Goal: Check status: Check status

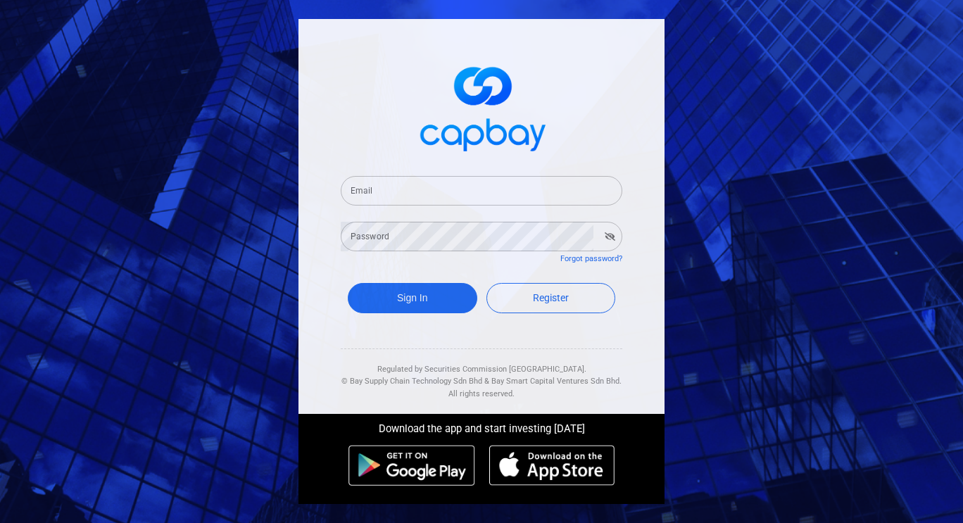
click at [398, 190] on input "Email" at bounding box center [482, 191] width 282 height 30
type input "[EMAIL_ADDRESS][DOMAIN_NAME]"
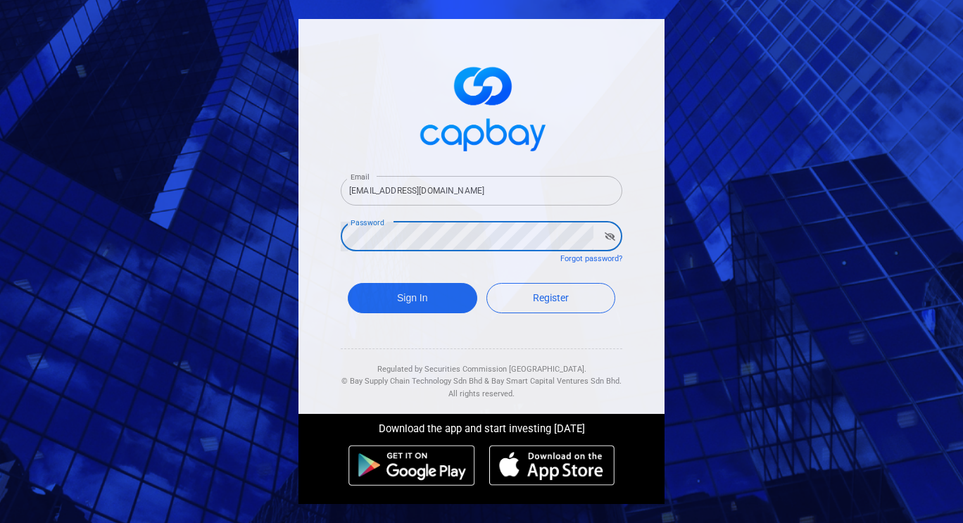
click at [348, 283] on button "Sign In" at bounding box center [413, 298] width 130 height 30
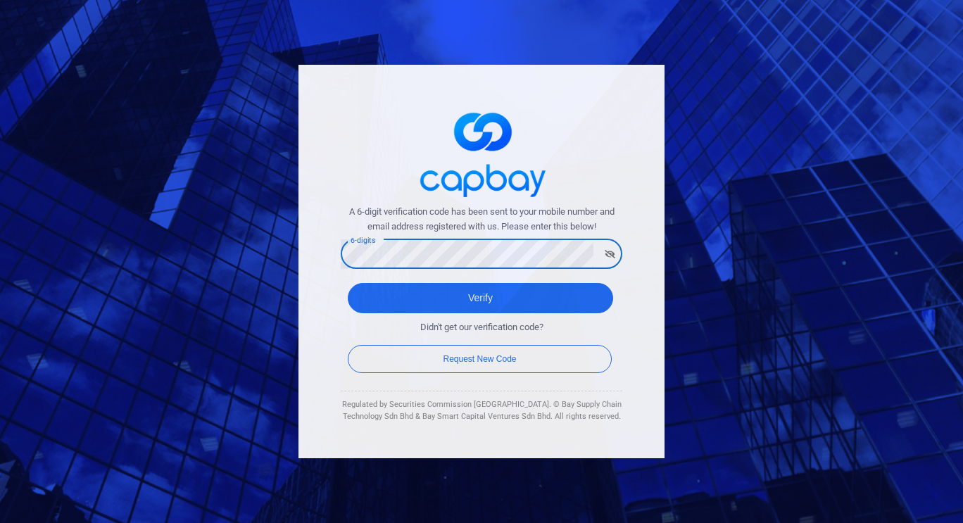
click at [348, 283] on button "Verify" at bounding box center [480, 298] width 265 height 30
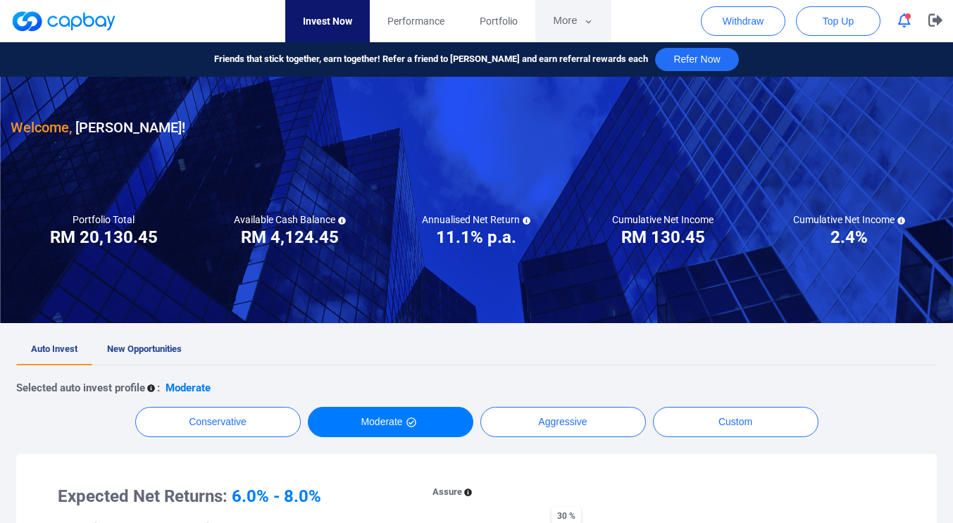
click at [579, 23] on button "More" at bounding box center [572, 21] width 75 height 42
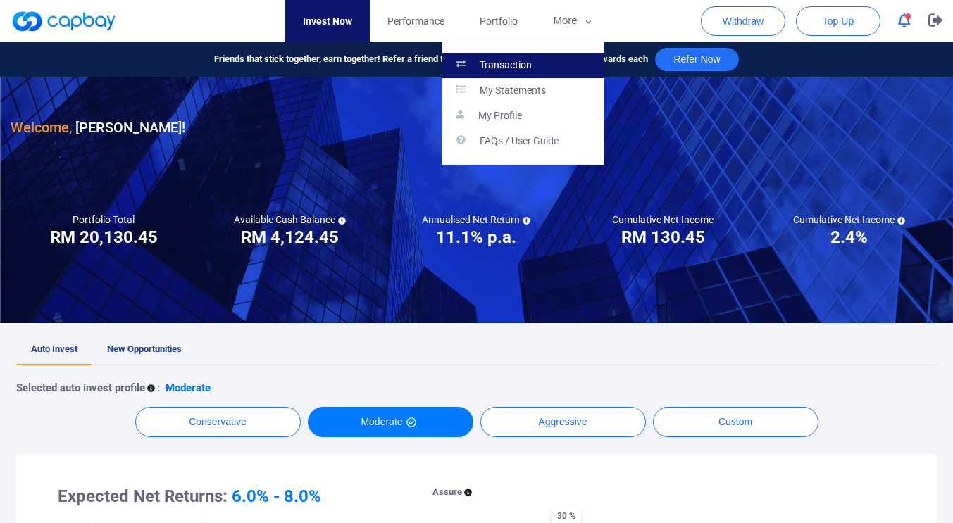
click at [539, 65] on link "Transaction" at bounding box center [523, 65] width 162 height 25
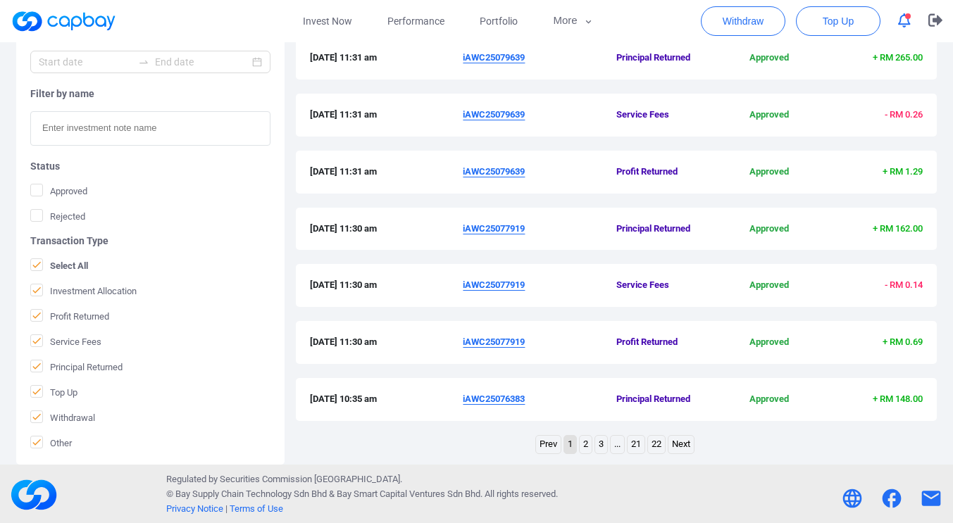
scroll to position [473, 0]
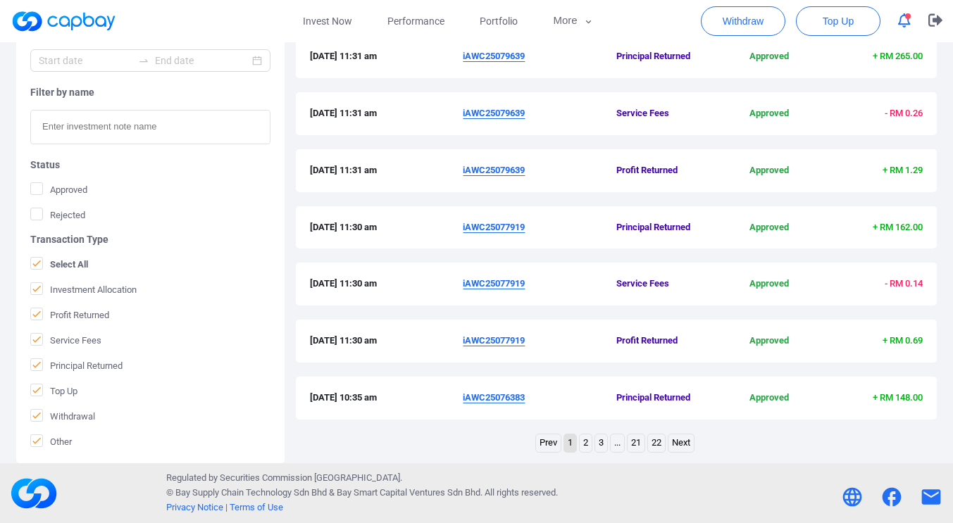
click at [585, 446] on link "2" at bounding box center [585, 443] width 12 height 18
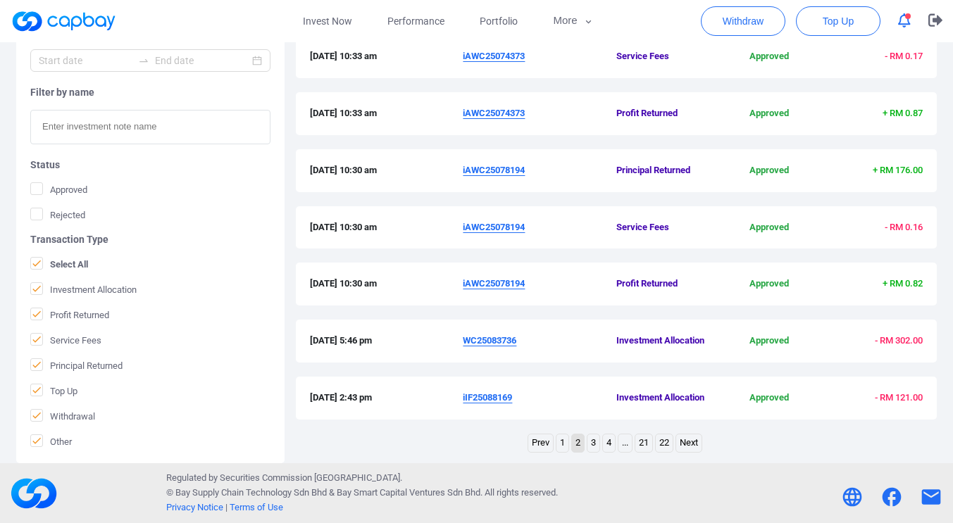
click at [593, 445] on link "3" at bounding box center [593, 443] width 12 height 18
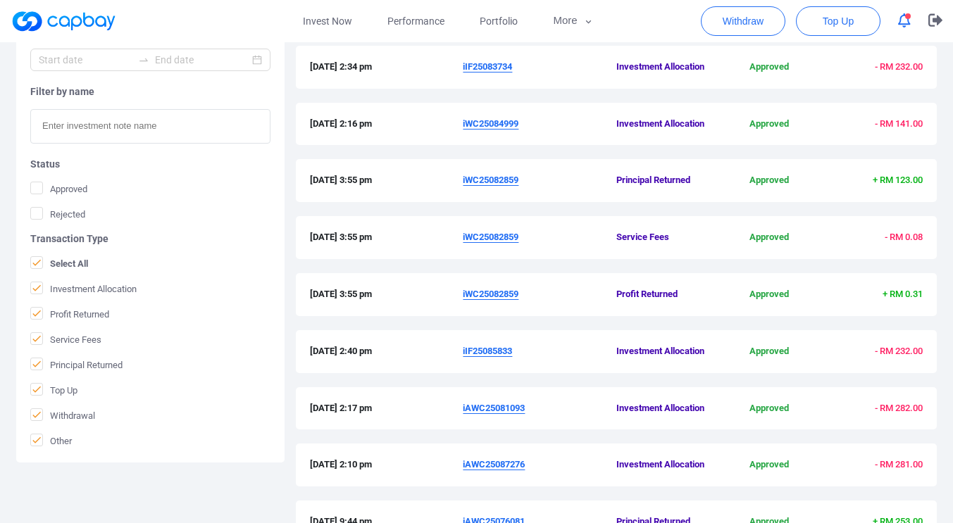
drag, startPoint x: 521, startPoint y: 125, endPoint x: 462, endPoint y: 123, distance: 59.2
click at [462, 123] on div "[DATE] 2:16 pm iWC25084999 Investment Allocation Approved - RM 141.00" at bounding box center [616, 124] width 613 height 15
copy div "iWC25084999"
drag, startPoint x: 515, startPoint y: 68, endPoint x: 463, endPoint y: 65, distance: 52.9
click at [463, 65] on span "iIF25083734" at bounding box center [539, 67] width 153 height 15
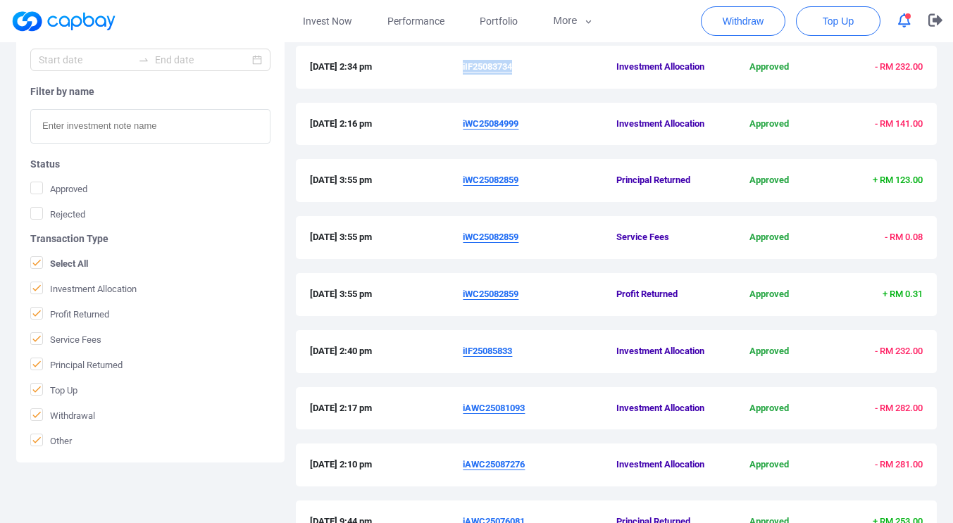
copy u "iIF25083734"
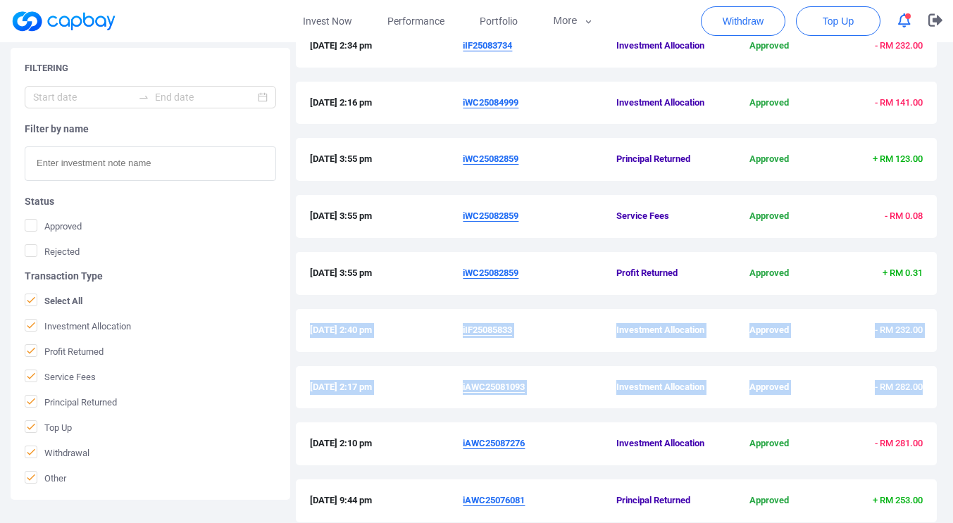
drag, startPoint x: 936, startPoint y: 396, endPoint x: 934, endPoint y: 407, distance: 11.4
click at [934, 407] on div "Filtering Filter by name Status Approved Rejected Transaction Type Select All I…" at bounding box center [476, 299] width 953 height 634
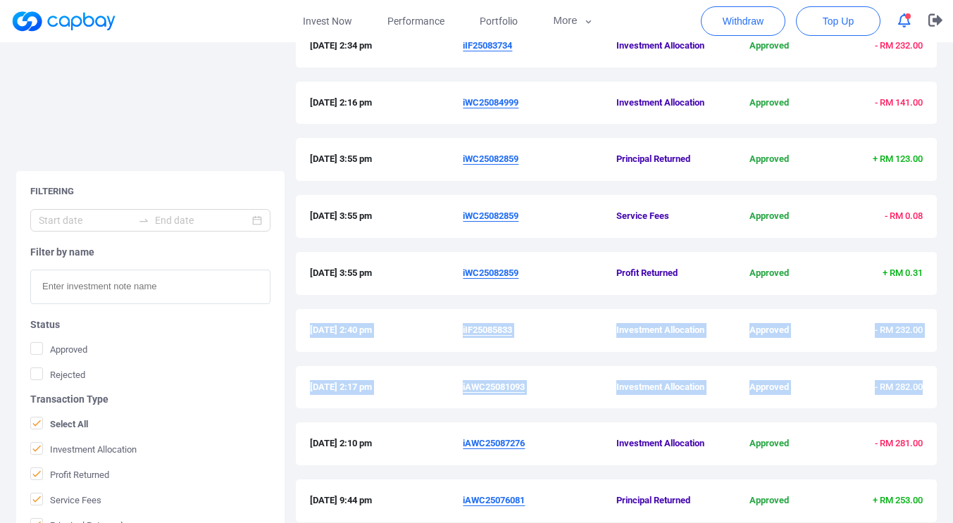
scroll to position [473, 0]
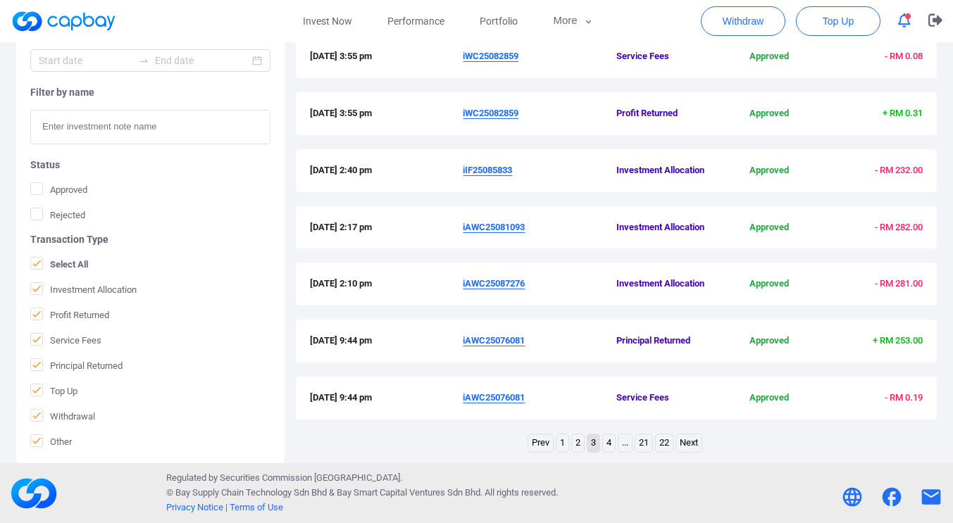
click at [577, 439] on link "2" at bounding box center [578, 443] width 12 height 18
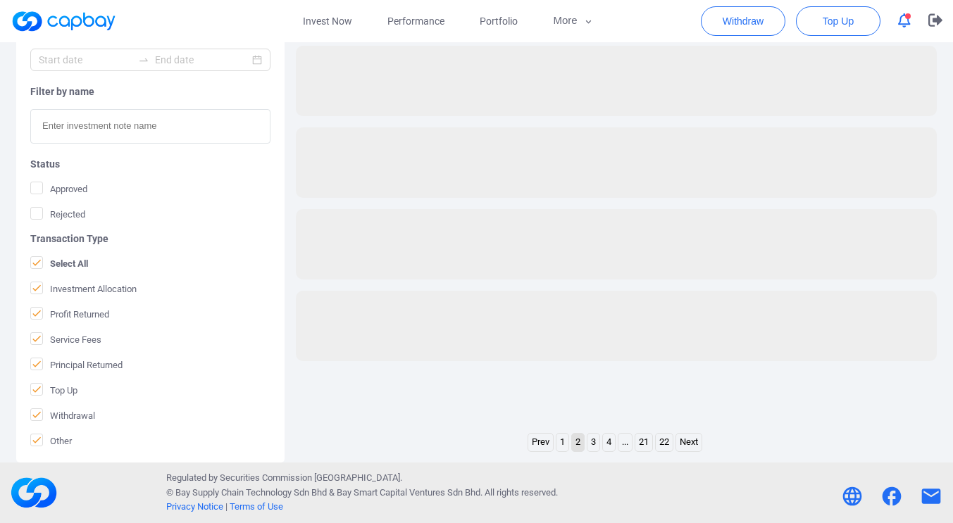
scroll to position [292, 0]
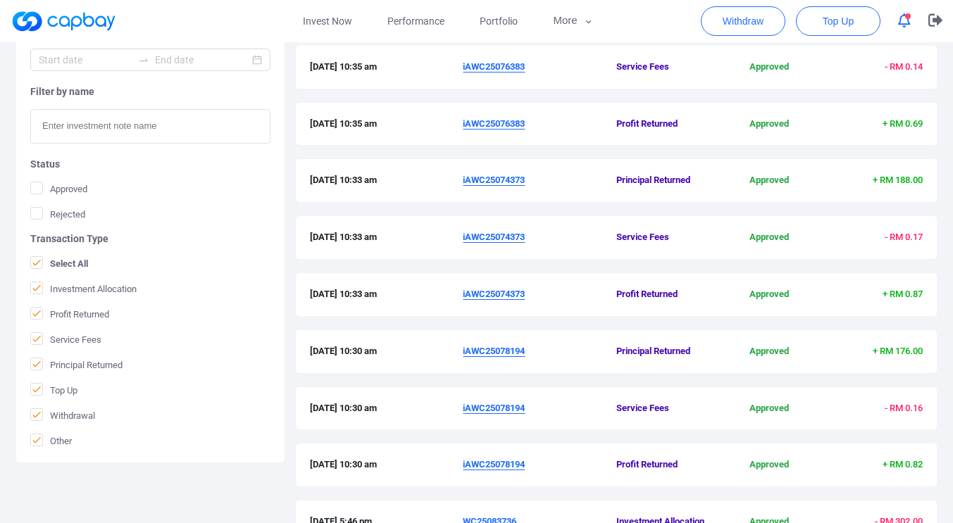
click at [950, 252] on div "Filtering Filter by name Status Approved Rejected Transaction Type Select All I…" at bounding box center [476, 321] width 953 height 634
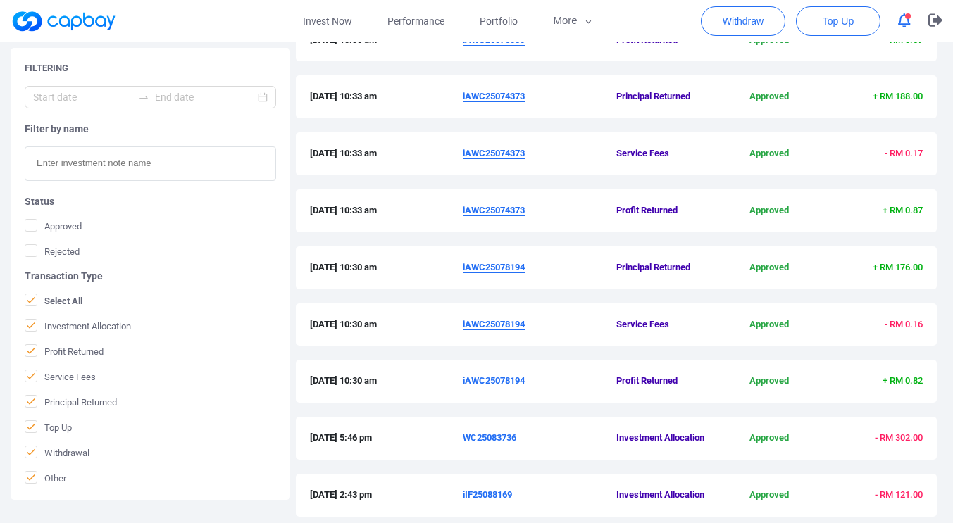
scroll to position [473, 0]
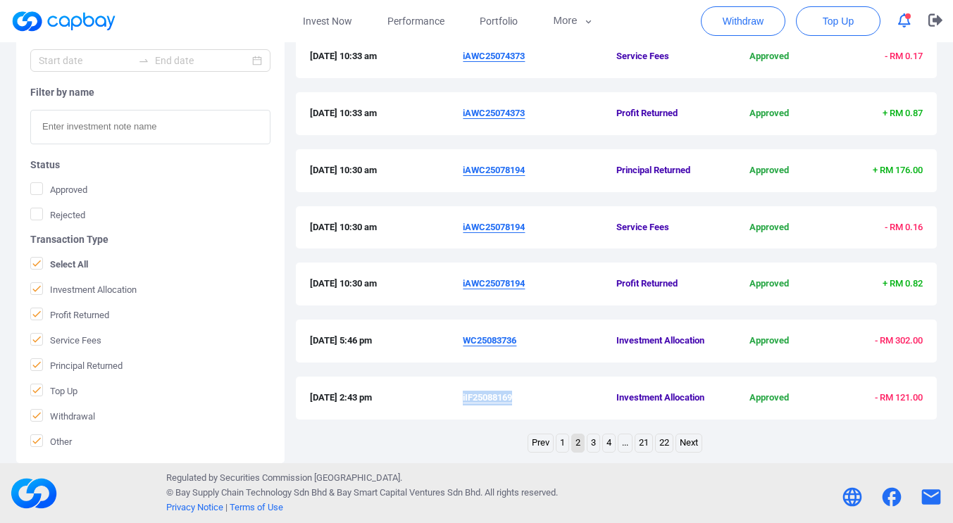
drag, startPoint x: 519, startPoint y: 397, endPoint x: 463, endPoint y: 396, distance: 55.6
click at [463, 396] on span "iIF25088169" at bounding box center [539, 398] width 153 height 15
copy u "iIF25088169"
drag, startPoint x: 518, startPoint y: 343, endPoint x: 465, endPoint y: 342, distance: 53.5
click at [465, 342] on u "WC25083736" at bounding box center [490, 340] width 54 height 11
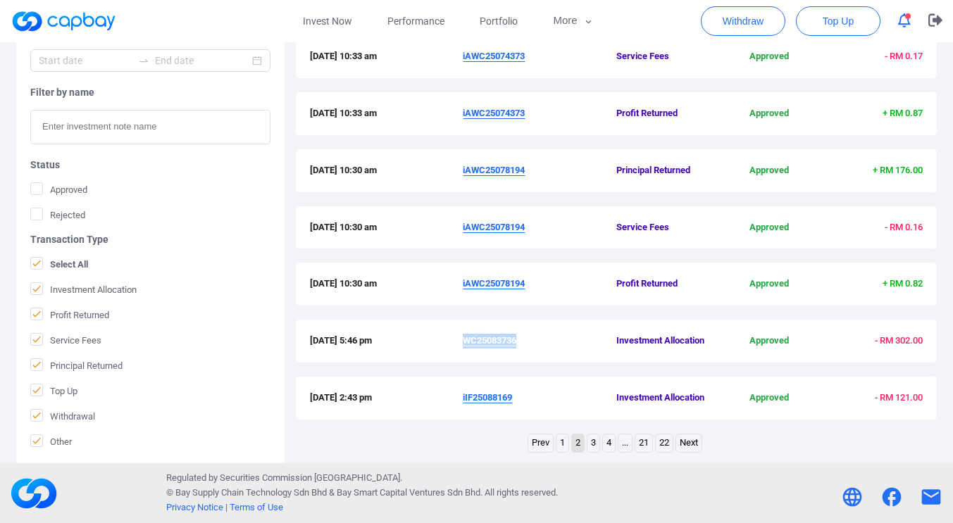
copy u "WC25083736"
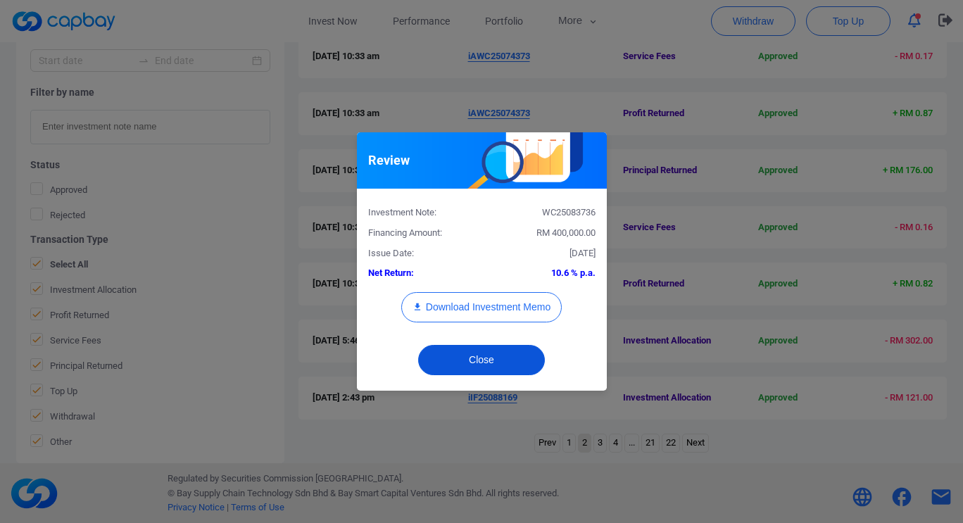
click at [532, 365] on button "Close" at bounding box center [481, 360] width 127 height 30
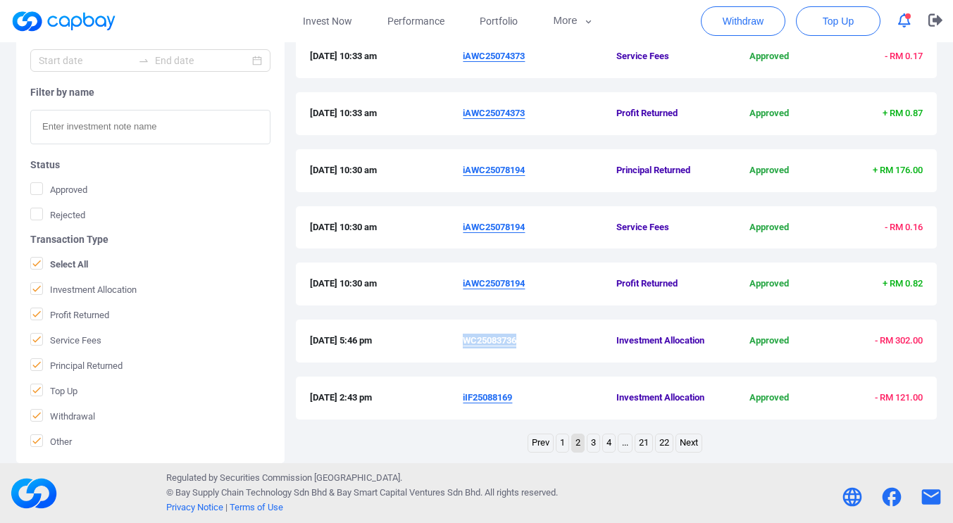
click at [533, 346] on span "WC25083736" at bounding box center [539, 341] width 153 height 15
click at [530, 342] on span "WC25083736" at bounding box center [539, 341] width 153 height 15
drag, startPoint x: 520, startPoint y: 341, endPoint x: 465, endPoint y: 344, distance: 55.0
click at [465, 344] on span "WC25083736" at bounding box center [539, 341] width 153 height 15
copy u "WC25083736"
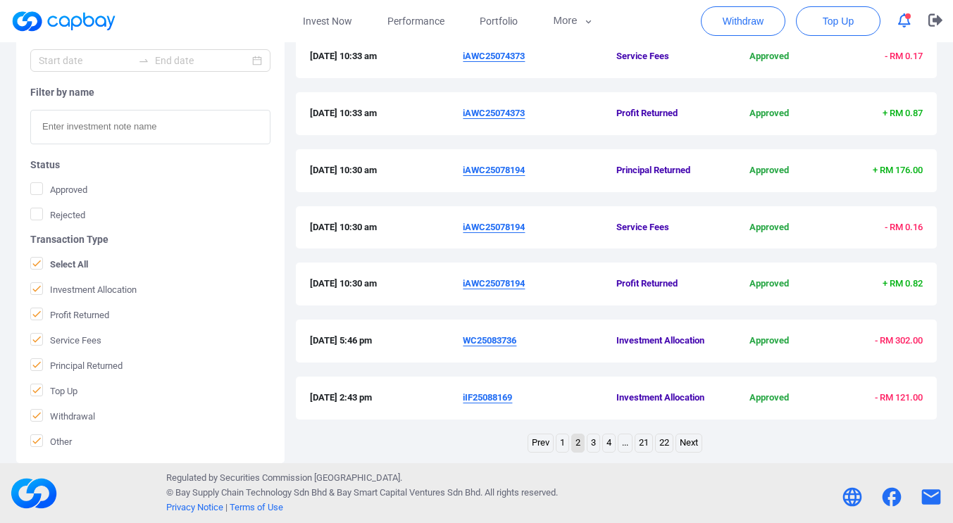
click at [527, 285] on span "iAWC25078194" at bounding box center [539, 284] width 153 height 15
drag, startPoint x: 522, startPoint y: 284, endPoint x: 493, endPoint y: 279, distance: 30.0
click at [493, 279] on u "iAWC25078194" at bounding box center [494, 283] width 62 height 11
click at [530, 280] on body "Invest Now Performance Portfolio More Transaction My Statements My Profile FAQs…" at bounding box center [476, 46] width 953 height 955
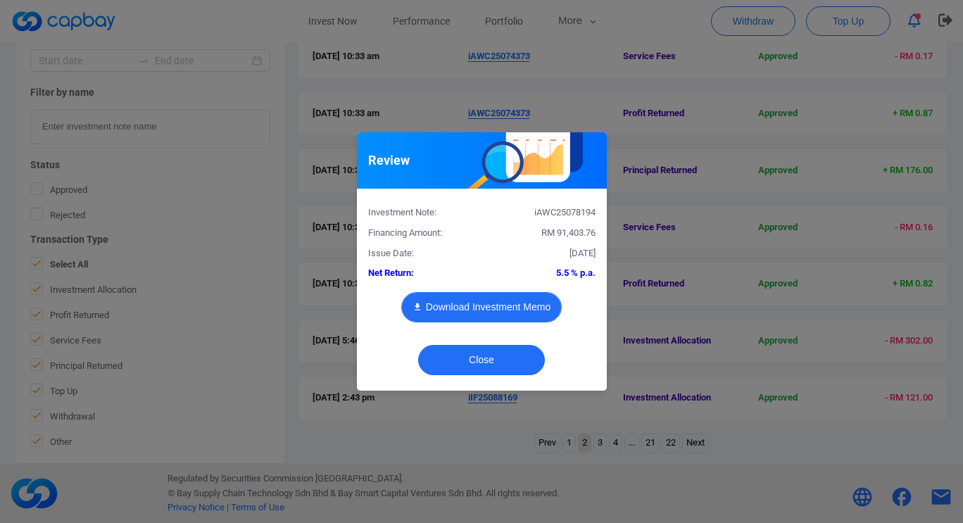
drag, startPoint x: 530, startPoint y: 280, endPoint x: 516, endPoint y: 282, distance: 14.2
click at [516, 282] on div "Investment Note: iAWC25078194 Financing Amount: RM 91,403.76 Issue Date: [DATE]…" at bounding box center [481, 268] width 227 height 137
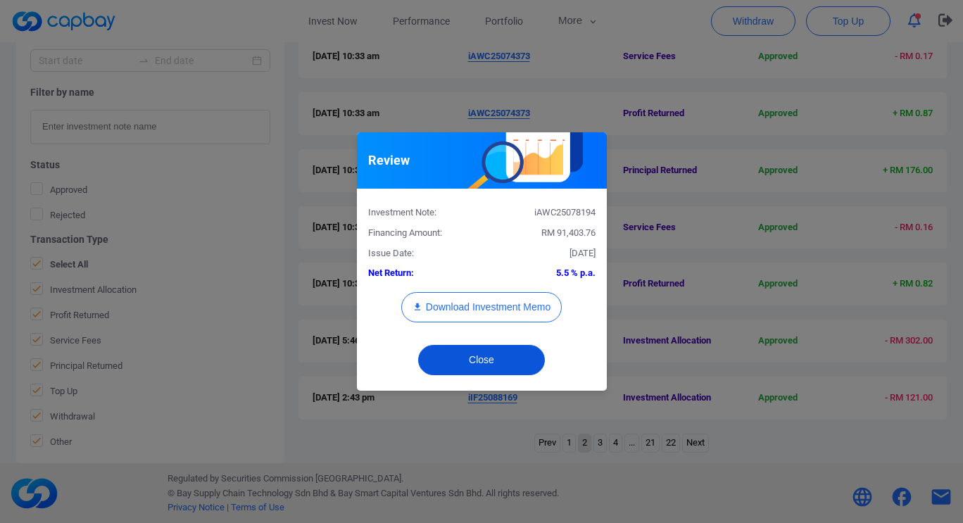
click at [526, 359] on button "Close" at bounding box center [481, 360] width 127 height 30
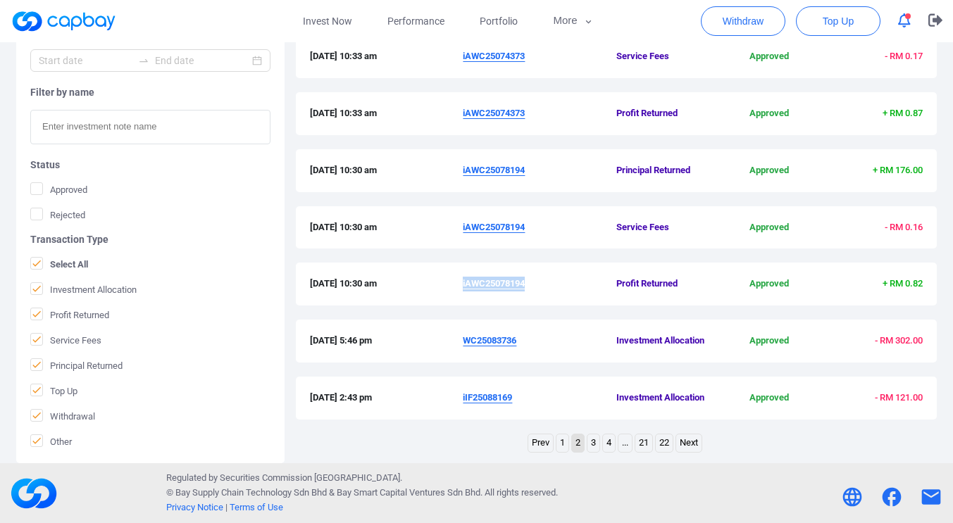
drag, startPoint x: 527, startPoint y: 284, endPoint x: 463, endPoint y: 285, distance: 64.1
click at [463, 285] on span "iAWC25078194" at bounding box center [539, 284] width 153 height 15
copy u "iAWC25078194"
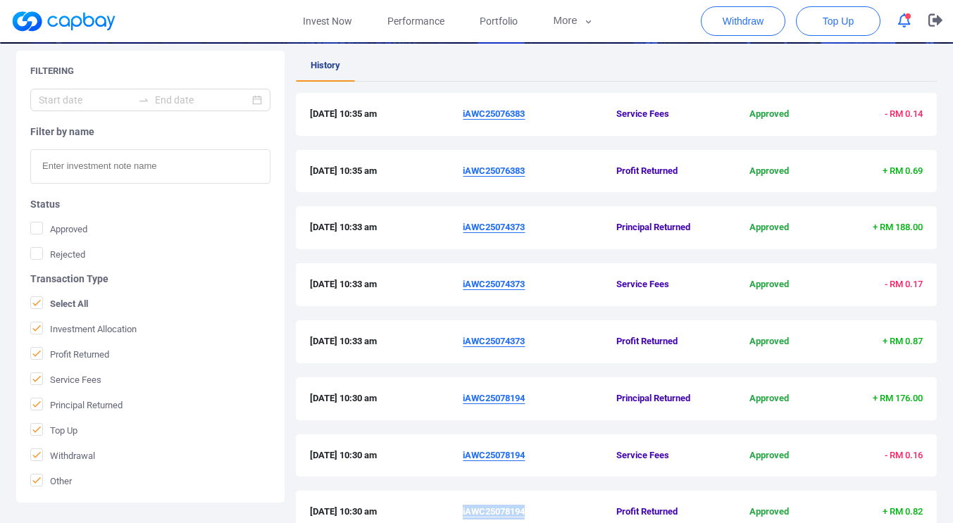
scroll to position [243, 0]
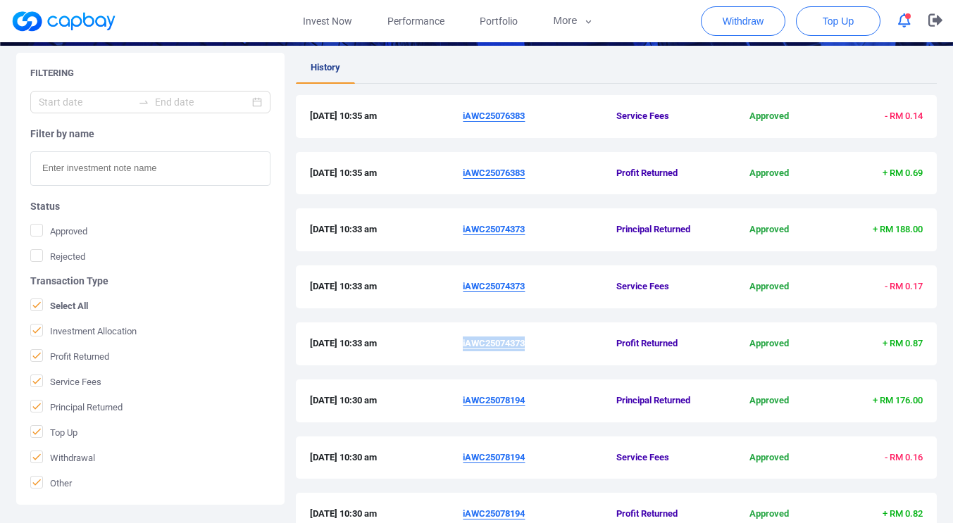
drag, startPoint x: 531, startPoint y: 342, endPoint x: 463, endPoint y: 344, distance: 67.6
click at [463, 344] on span "iAWC25074373" at bounding box center [539, 344] width 153 height 15
copy u "iAWC25074373"
click at [529, 172] on span "iAWC25076383" at bounding box center [539, 173] width 153 height 15
drag, startPoint x: 526, startPoint y: 173, endPoint x: 463, endPoint y: 177, distance: 62.8
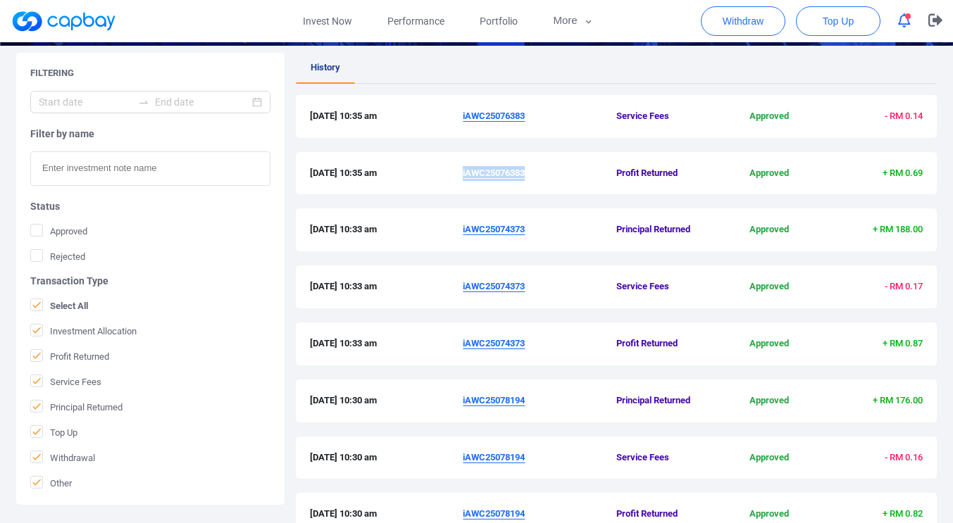
click at [463, 177] on span "iAWC25076383" at bounding box center [539, 173] width 153 height 15
copy u "iAWC25076383"
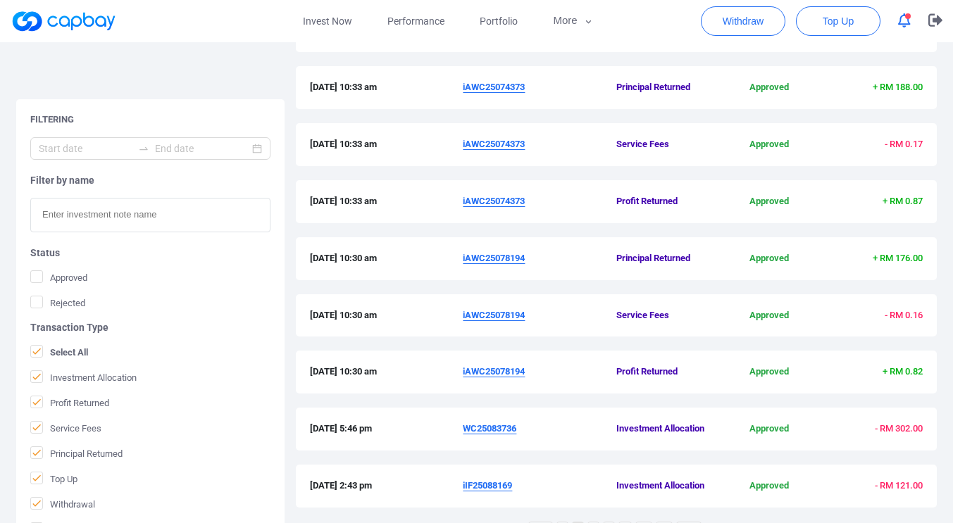
scroll to position [473, 0]
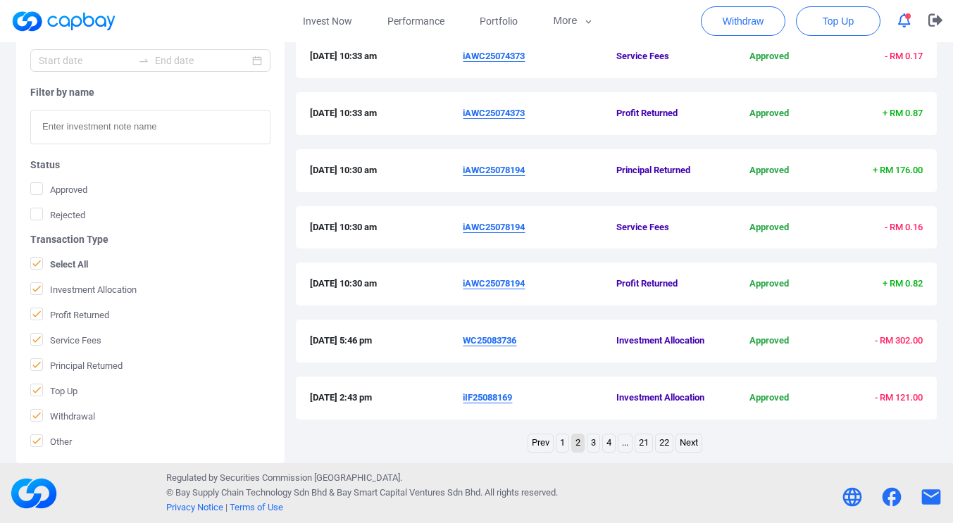
click at [558, 443] on link "1" at bounding box center [562, 443] width 12 height 18
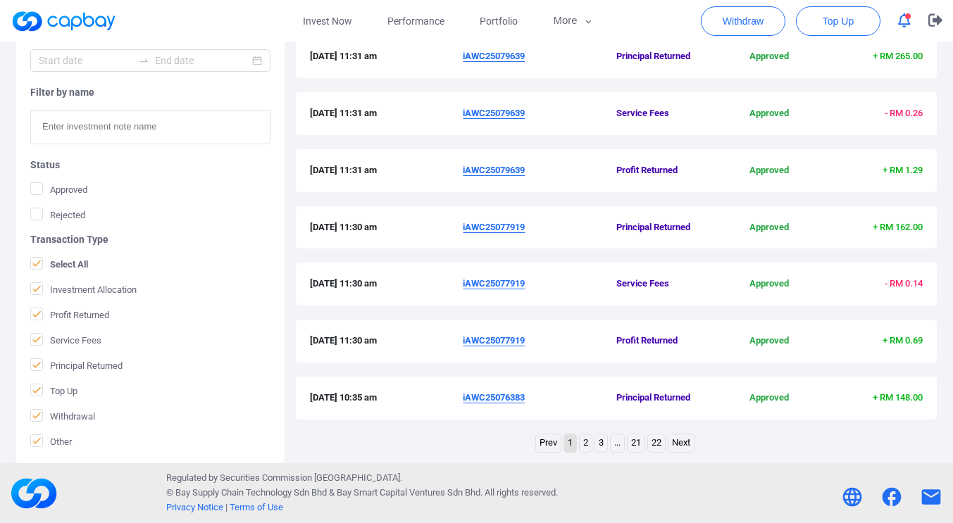
click at [529, 339] on span "iAWC25077919" at bounding box center [539, 341] width 153 height 15
drag, startPoint x: 529, startPoint y: 339, endPoint x: 514, endPoint y: 341, distance: 14.9
click at [526, 341] on span "iAWC25077919" at bounding box center [539, 341] width 153 height 15
drag, startPoint x: 514, startPoint y: 341, endPoint x: 498, endPoint y: 341, distance: 15.5
click at [486, 341] on u "iAWC25077919" at bounding box center [494, 340] width 62 height 11
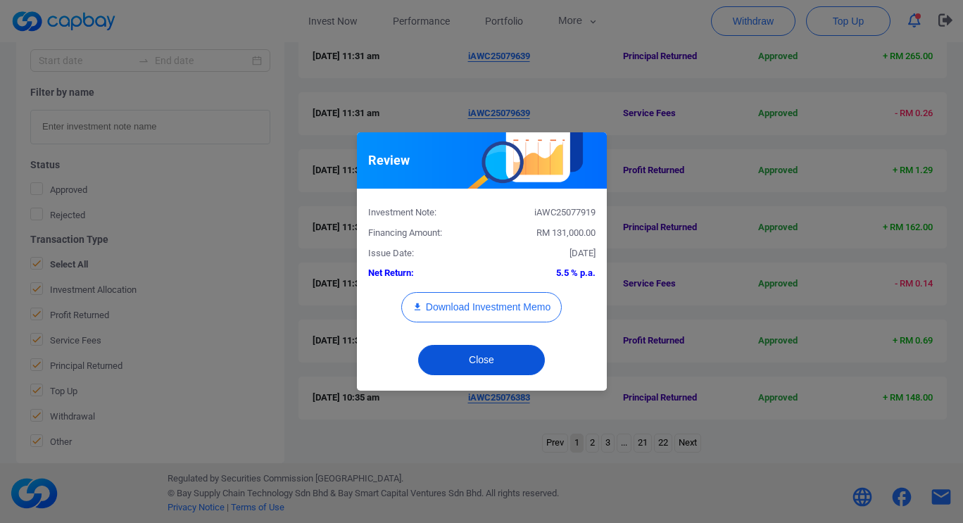
click at [529, 341] on div "Close" at bounding box center [482, 364] width 250 height 54
click at [534, 369] on button "Close" at bounding box center [481, 360] width 127 height 30
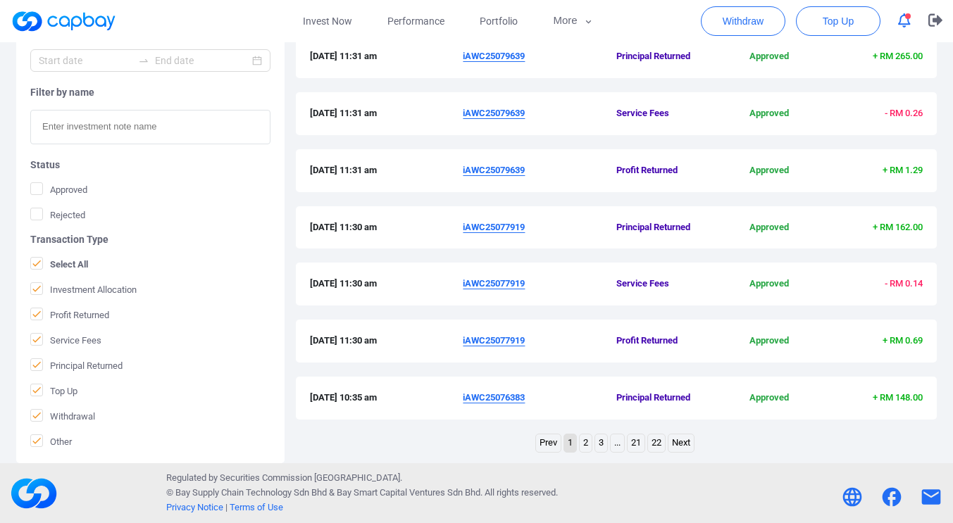
click at [528, 337] on span "iAWC25077919" at bounding box center [539, 341] width 153 height 15
drag, startPoint x: 528, startPoint y: 337, endPoint x: 531, endPoint y: 362, distance: 25.5
click at [501, 350] on div "[DATE] 11:30 am iAWC25077919 Profit Returned Approved + RM 0.69" at bounding box center [616, 341] width 641 height 43
click at [532, 362] on div "[DATE] 11:30 am iAWC25077919 Profit Returned Approved + RM 0.69" at bounding box center [616, 341] width 641 height 43
drag, startPoint x: 527, startPoint y: 341, endPoint x: 463, endPoint y: 344, distance: 63.4
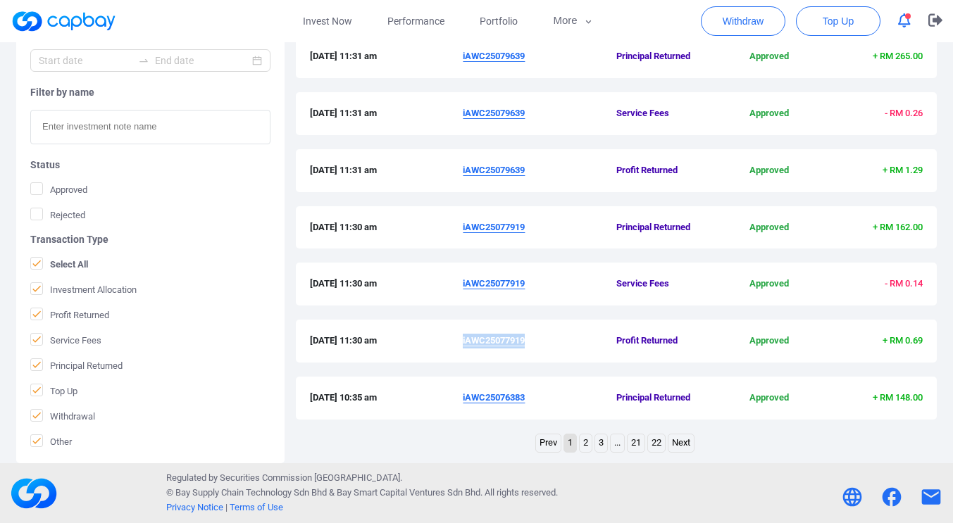
click at [463, 344] on u "iAWC25077919" at bounding box center [494, 340] width 62 height 11
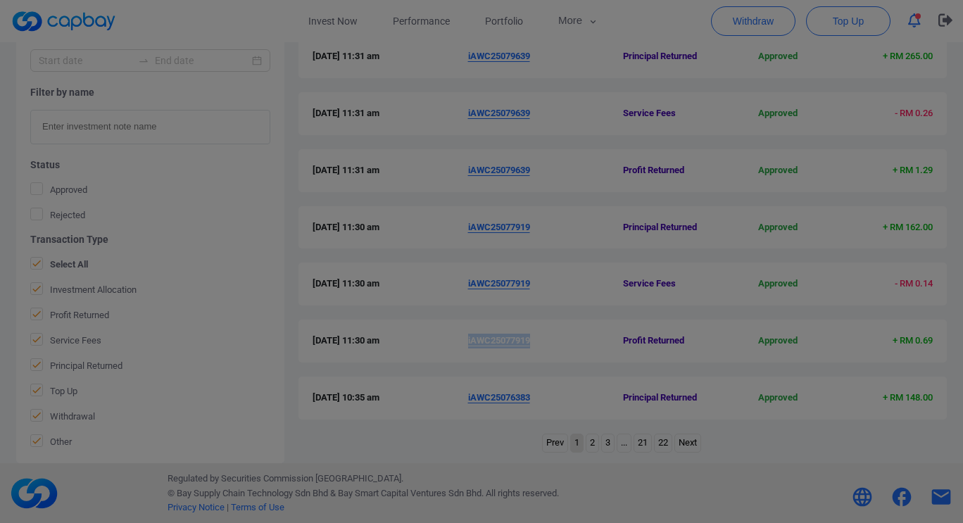
copy u "iAWC25077919"
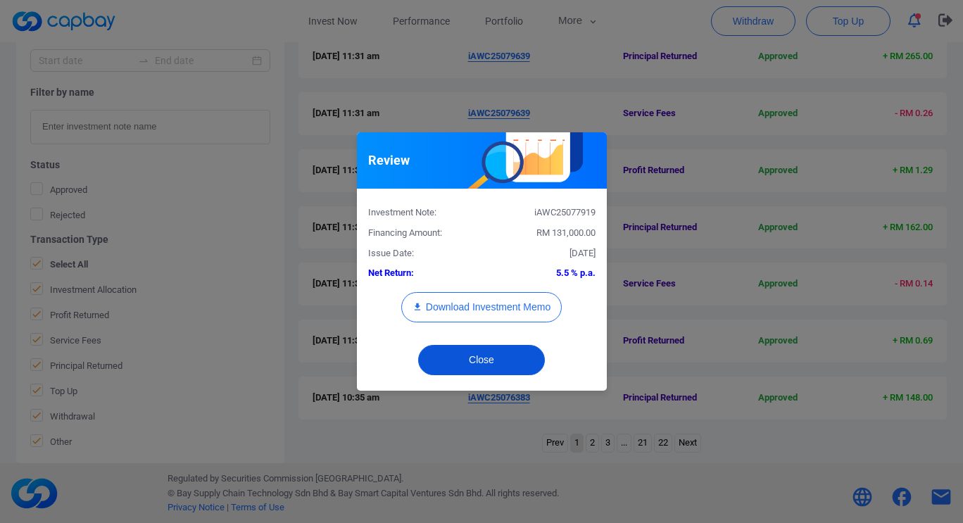
click at [492, 360] on button "Close" at bounding box center [481, 360] width 127 height 30
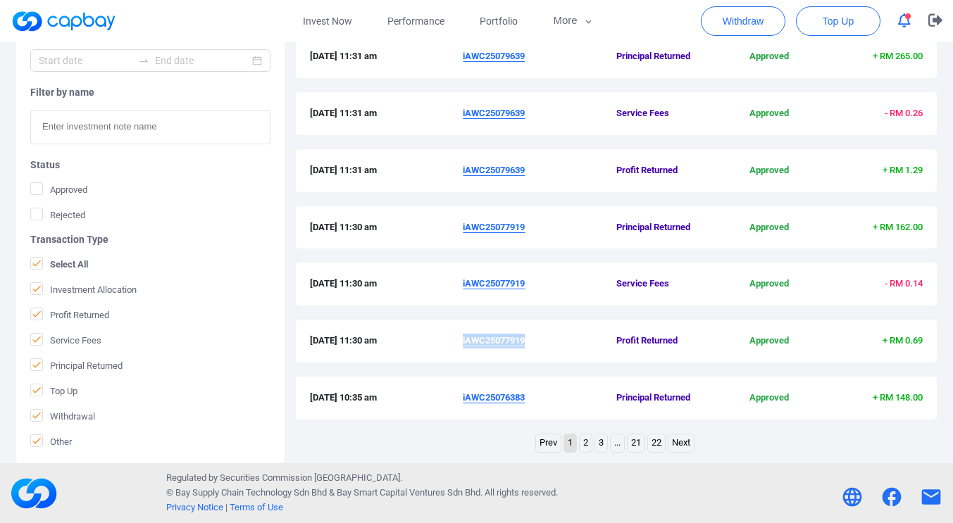
click at [526, 354] on div "[DATE] 11:30 am iAWC25077919 Profit Returned Approved + RM 0.69" at bounding box center [616, 341] width 641 height 43
click at [515, 377] on div "[DATE] 10:35 am iAWC25076383 Principal Returned Approved + RM 148.00" at bounding box center [616, 398] width 641 height 43
drag, startPoint x: 526, startPoint y: 340, endPoint x: 460, endPoint y: 346, distance: 66.5
click at [460, 346] on div "[DATE] 11:30 am iAWC25077919 Profit Returned Approved + RM 0.69" at bounding box center [616, 341] width 613 height 15
copy div "iAWC25077919"
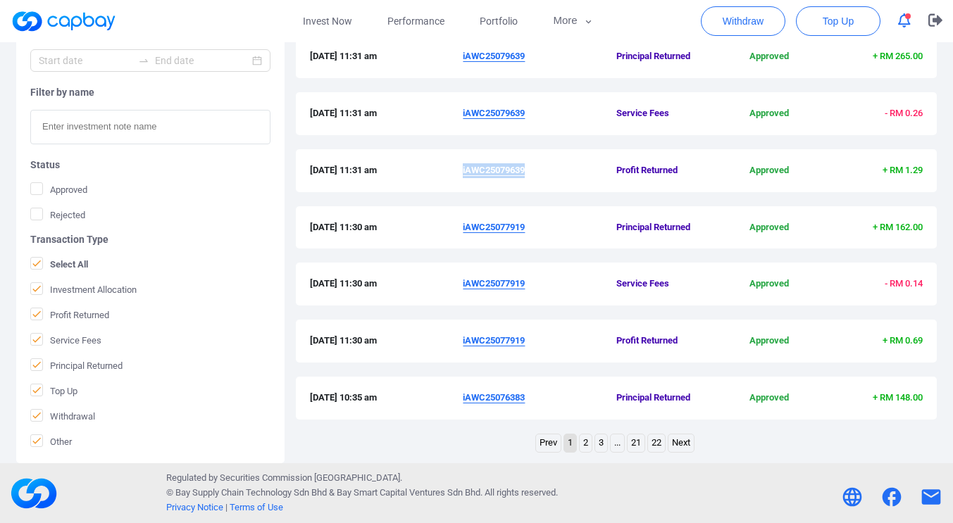
drag, startPoint x: 528, startPoint y: 172, endPoint x: 482, endPoint y: 195, distance: 51.3
click at [463, 172] on span "iAWC25079639" at bounding box center [539, 170] width 153 height 15
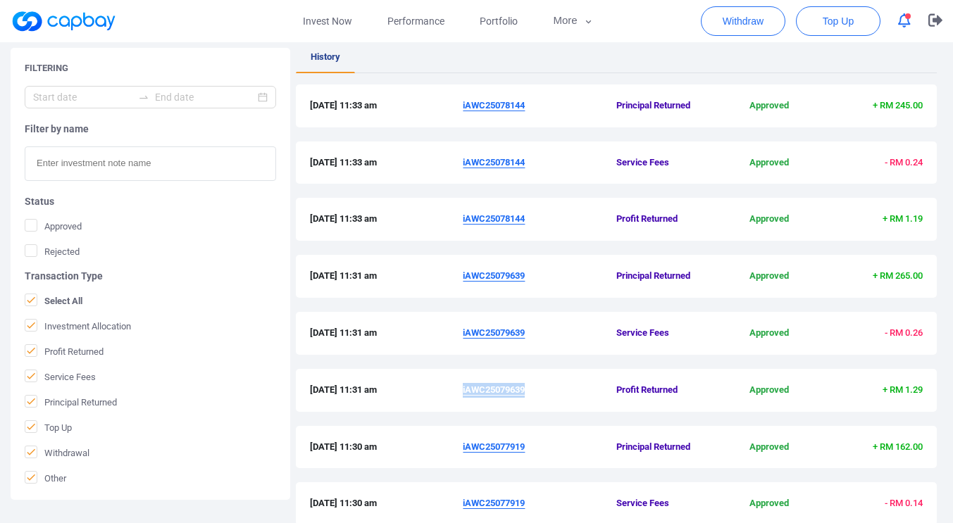
scroll to position [253, 0]
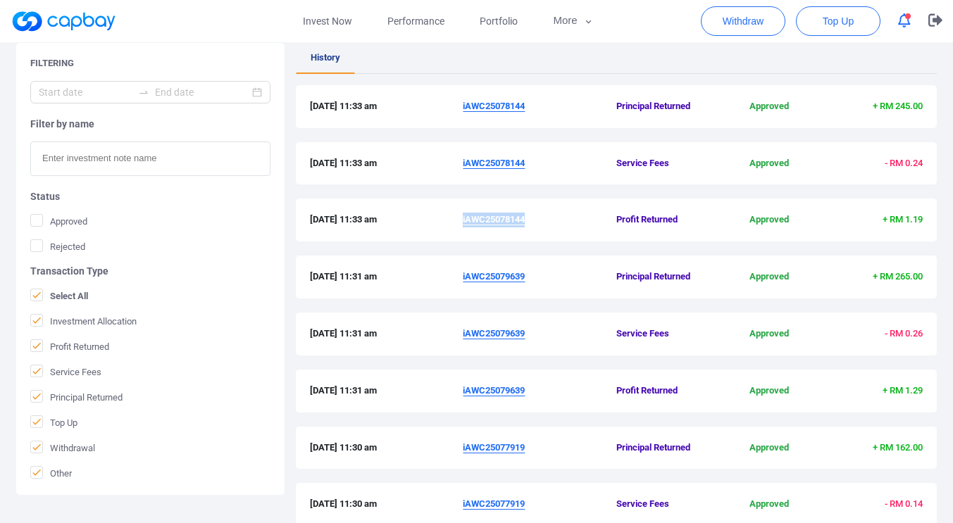
drag, startPoint x: 532, startPoint y: 222, endPoint x: 463, endPoint y: 220, distance: 68.3
click at [463, 218] on span "iAWC25078144" at bounding box center [539, 220] width 153 height 15
click at [329, 30] on link "Invest Now" at bounding box center [327, 21] width 84 height 42
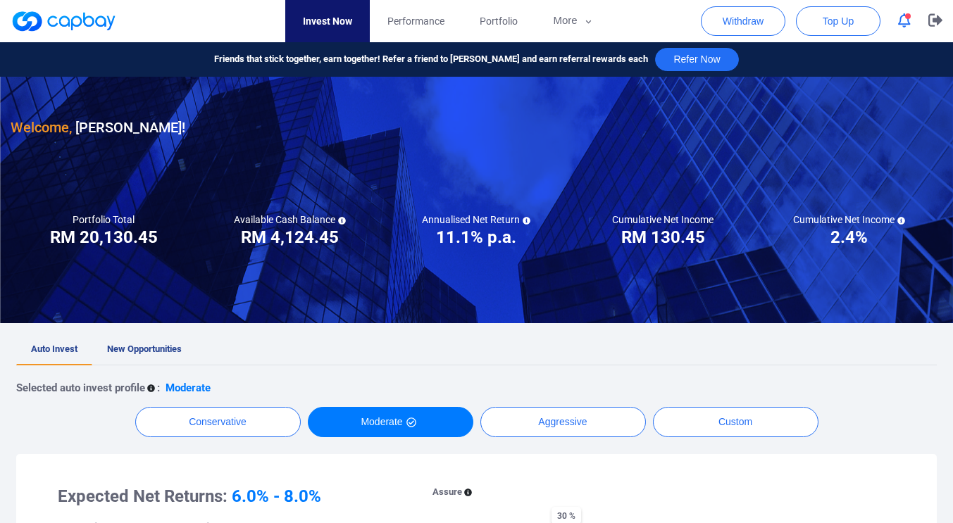
click at [905, 25] on icon "button" at bounding box center [904, 20] width 13 height 15
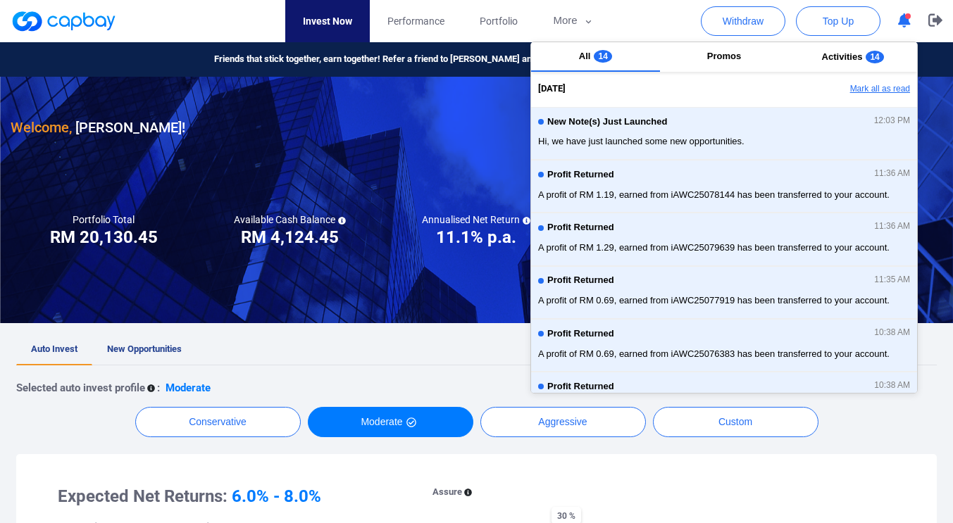
click at [857, 86] on button "Mark all as read" at bounding box center [840, 89] width 151 height 24
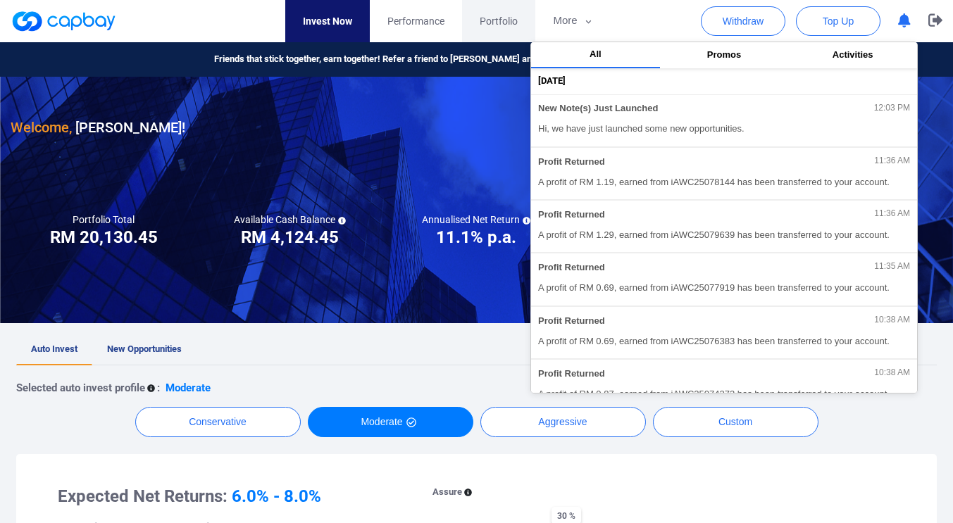
click at [503, 14] on span "Portfolio" at bounding box center [498, 20] width 38 height 15
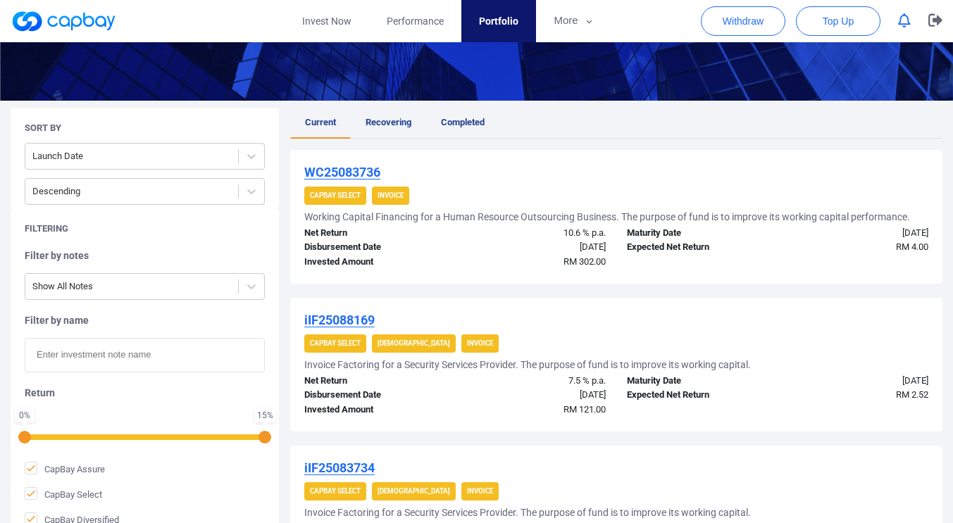
scroll to position [225, 0]
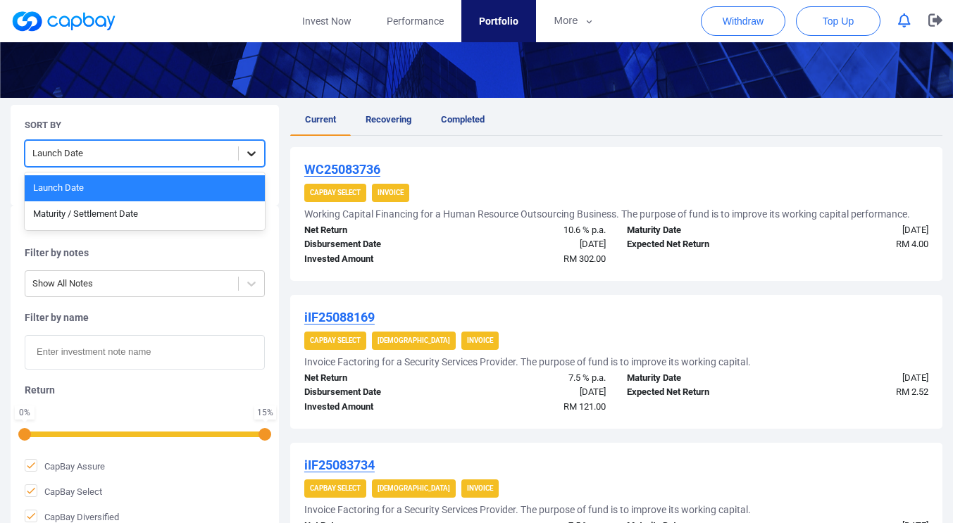
click at [248, 149] on icon at bounding box center [251, 153] width 14 height 14
click at [156, 218] on div "Maturity / Settlement Date" at bounding box center [145, 214] width 240 height 26
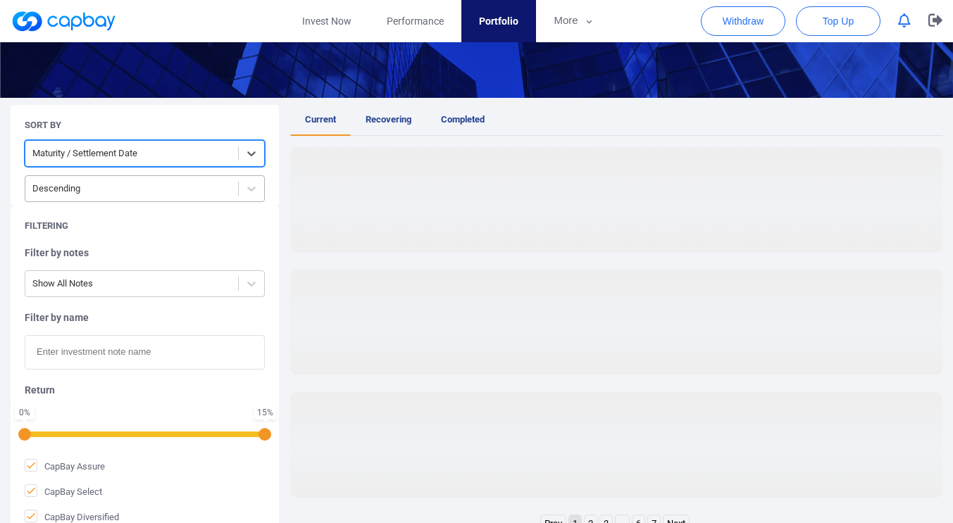
click at [177, 194] on div at bounding box center [131, 189] width 199 height 18
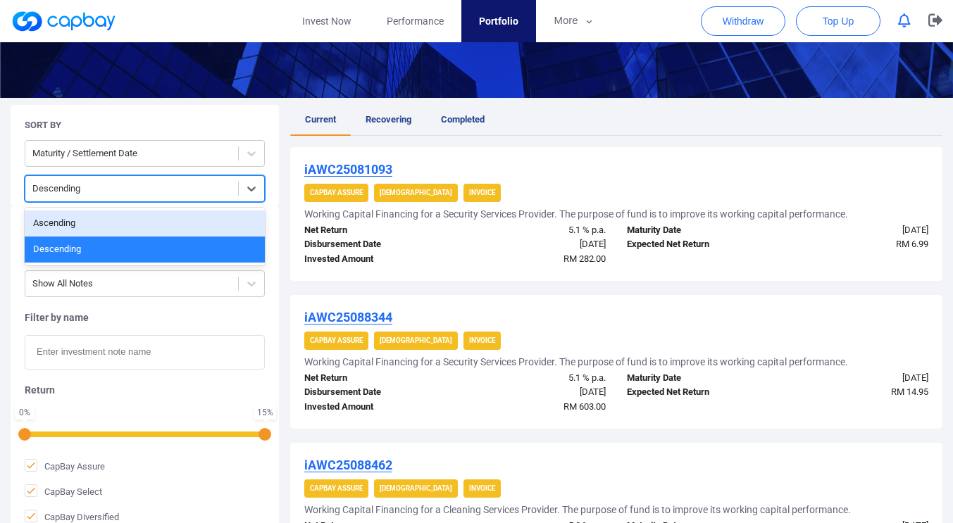
click at [87, 220] on div "Ascending" at bounding box center [145, 224] width 240 height 26
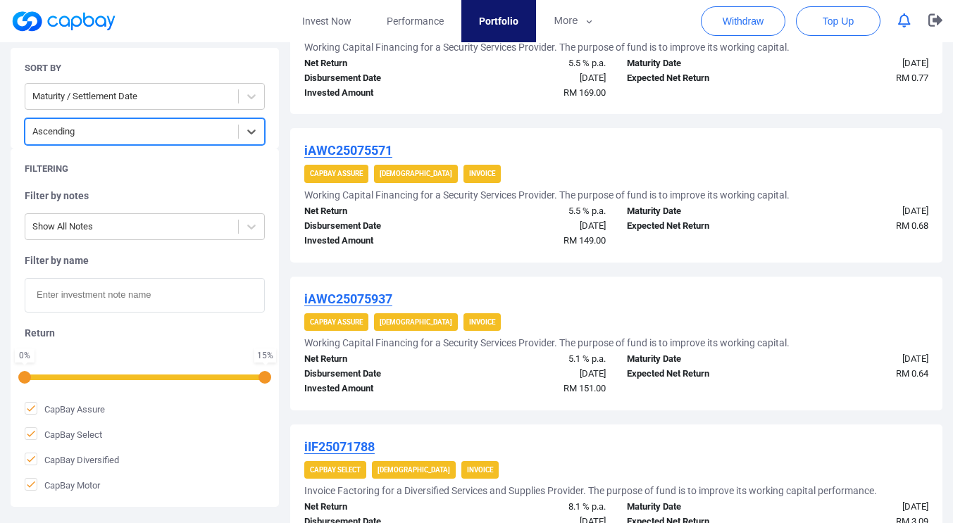
scroll to position [1035, 0]
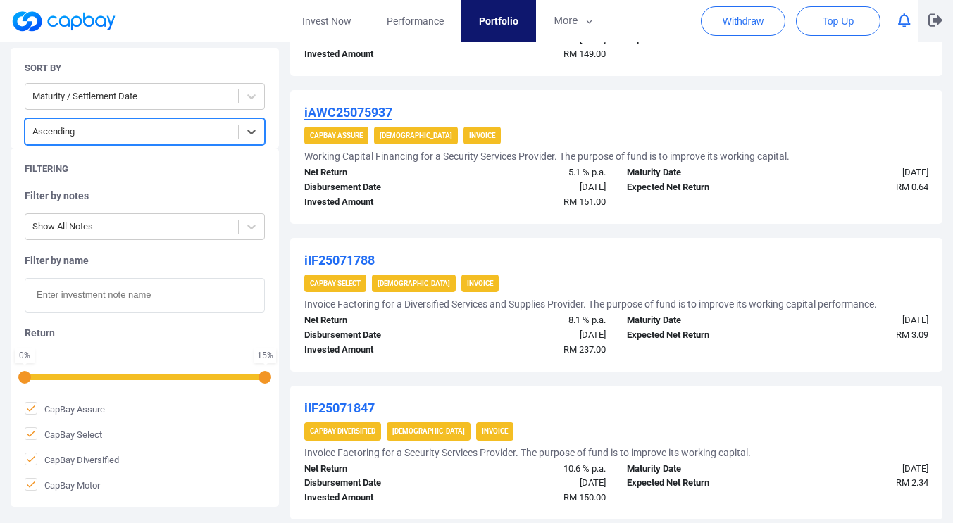
click at [931, 21] on icon "button" at bounding box center [935, 19] width 14 height 13
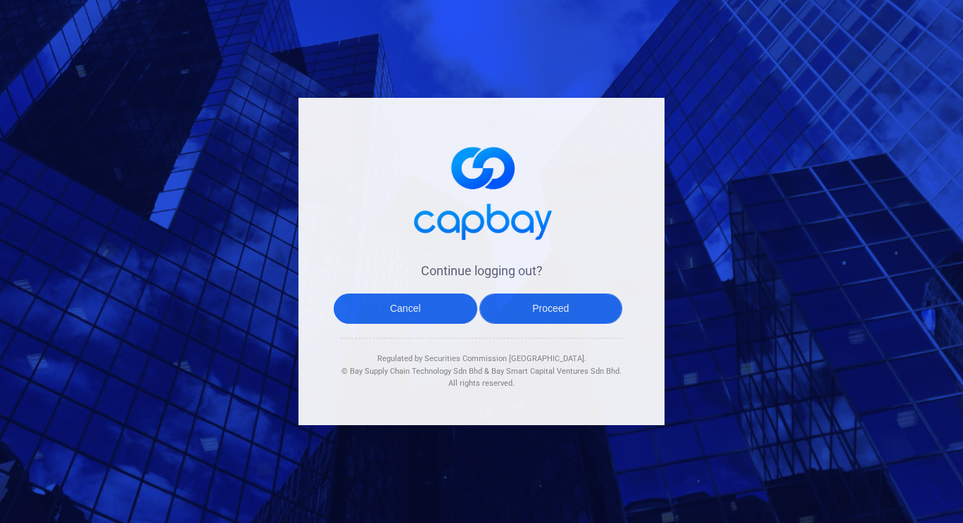
click at [561, 306] on button "Proceed" at bounding box center [551, 309] width 144 height 30
